Goal: Task Accomplishment & Management: Manage account settings

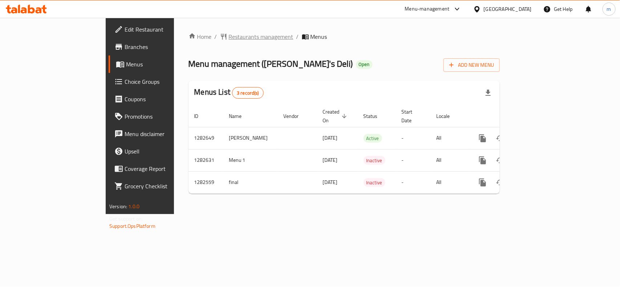
click at [229, 38] on span "Restaurants management" at bounding box center [261, 36] width 65 height 9
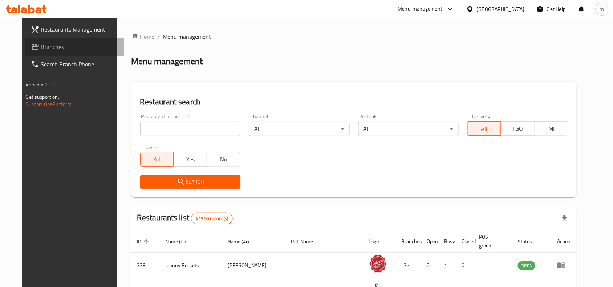
click at [48, 45] on span "Branches" at bounding box center [80, 46] width 78 height 9
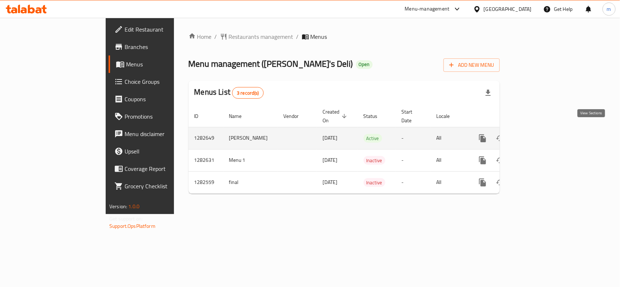
click at [539, 134] on icon "enhanced table" at bounding box center [534, 138] width 9 height 9
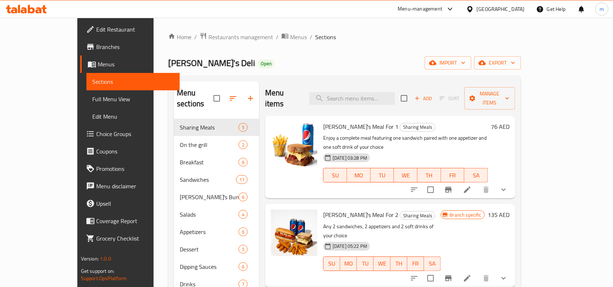
click at [96, 133] on span "Choice Groups" at bounding box center [135, 134] width 78 height 9
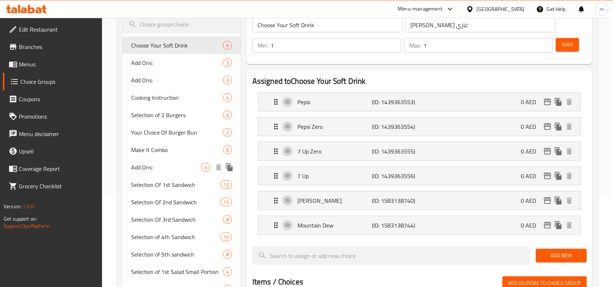
scroll to position [136, 0]
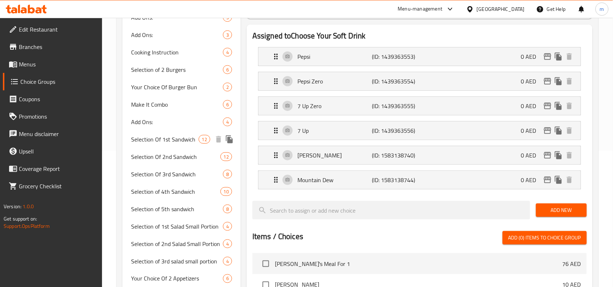
click at [168, 140] on span "Selection Of 1st Sandwich" at bounding box center [164, 139] width 67 height 9
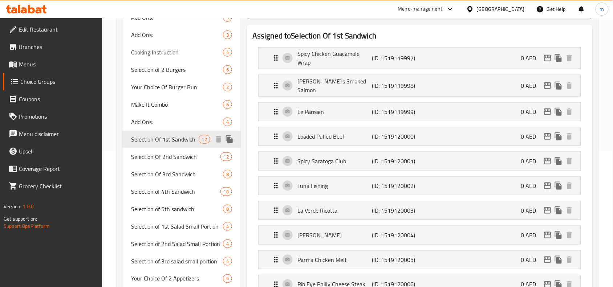
type input "Selection Of 1st Sandwich"
type input "اختيار أول ساندويتش"
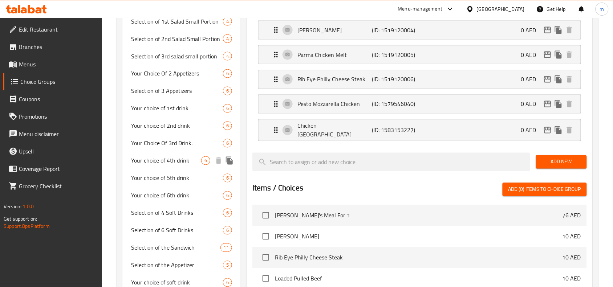
scroll to position [363, 0]
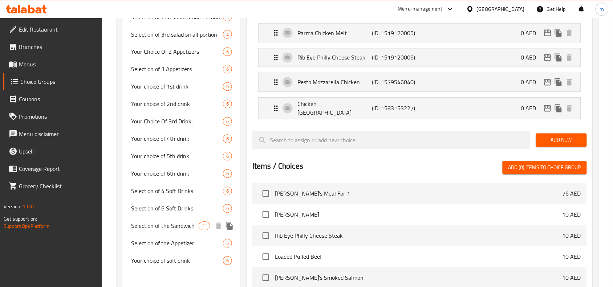
click at [176, 225] on span "Selection of the Sandwich" at bounding box center [164, 226] width 67 height 9
type input "Selection of the Sandwich"
type input "اختياركم للساندويتش"
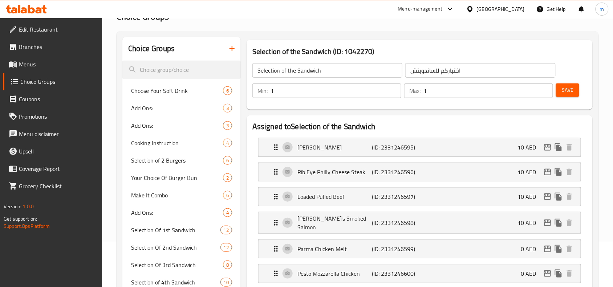
scroll to position [91, 0]
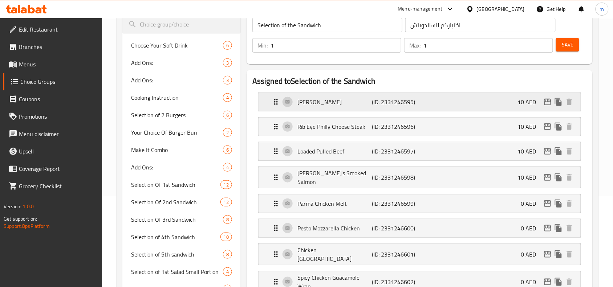
click at [318, 105] on p "[PERSON_NAME]" at bounding box center [334, 102] width 74 height 9
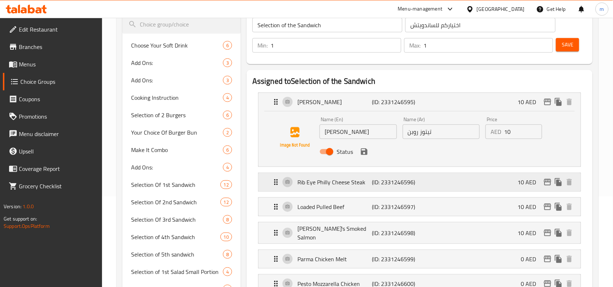
click at [324, 188] on div "Rib Eye Philly Cheese Steak (ID: 2331246596) 10 AED" at bounding box center [422, 182] width 300 height 18
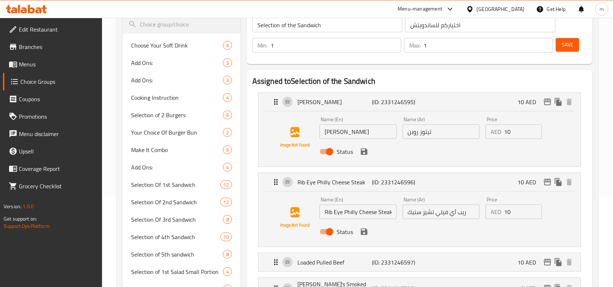
click at [25, 8] on icon at bounding box center [24, 10] width 6 height 6
